Goal: Find contact information: Find contact information

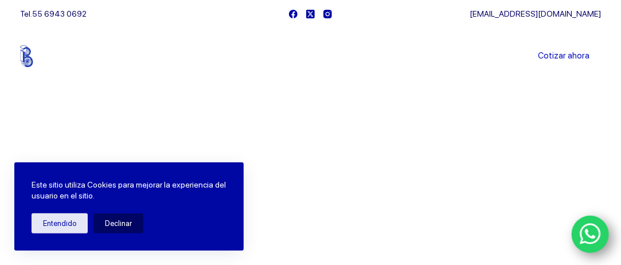
click at [291, 56] on link "Sucursales" at bounding box center [289, 56] width 71 height 0
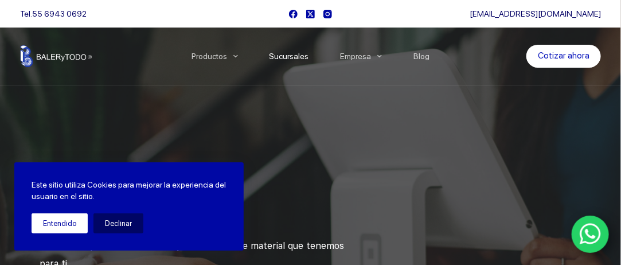
click at [61, 221] on button "Entendido" at bounding box center [60, 223] width 56 height 20
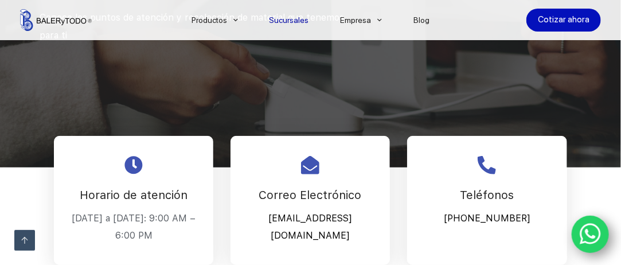
scroll to position [229, 0]
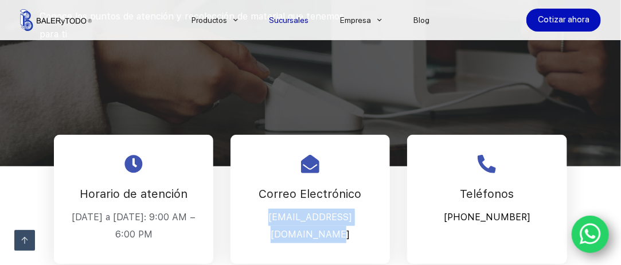
drag, startPoint x: 246, startPoint y: 217, endPoint x: 376, endPoint y: 217, distance: 130.8
click at [376, 217] on p "Cotizaciones@balerytodo.com" at bounding box center [310, 226] width 131 height 35
copy p "Cotizaciones@balerytodo.com"
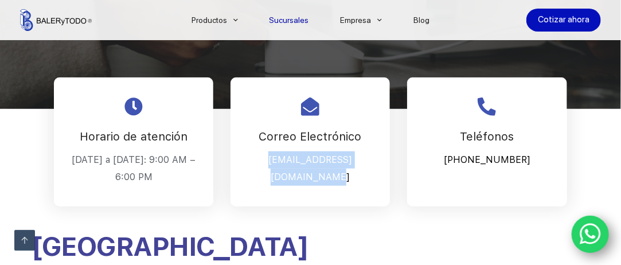
scroll to position [344, 0]
